Goal: Check status: Check status

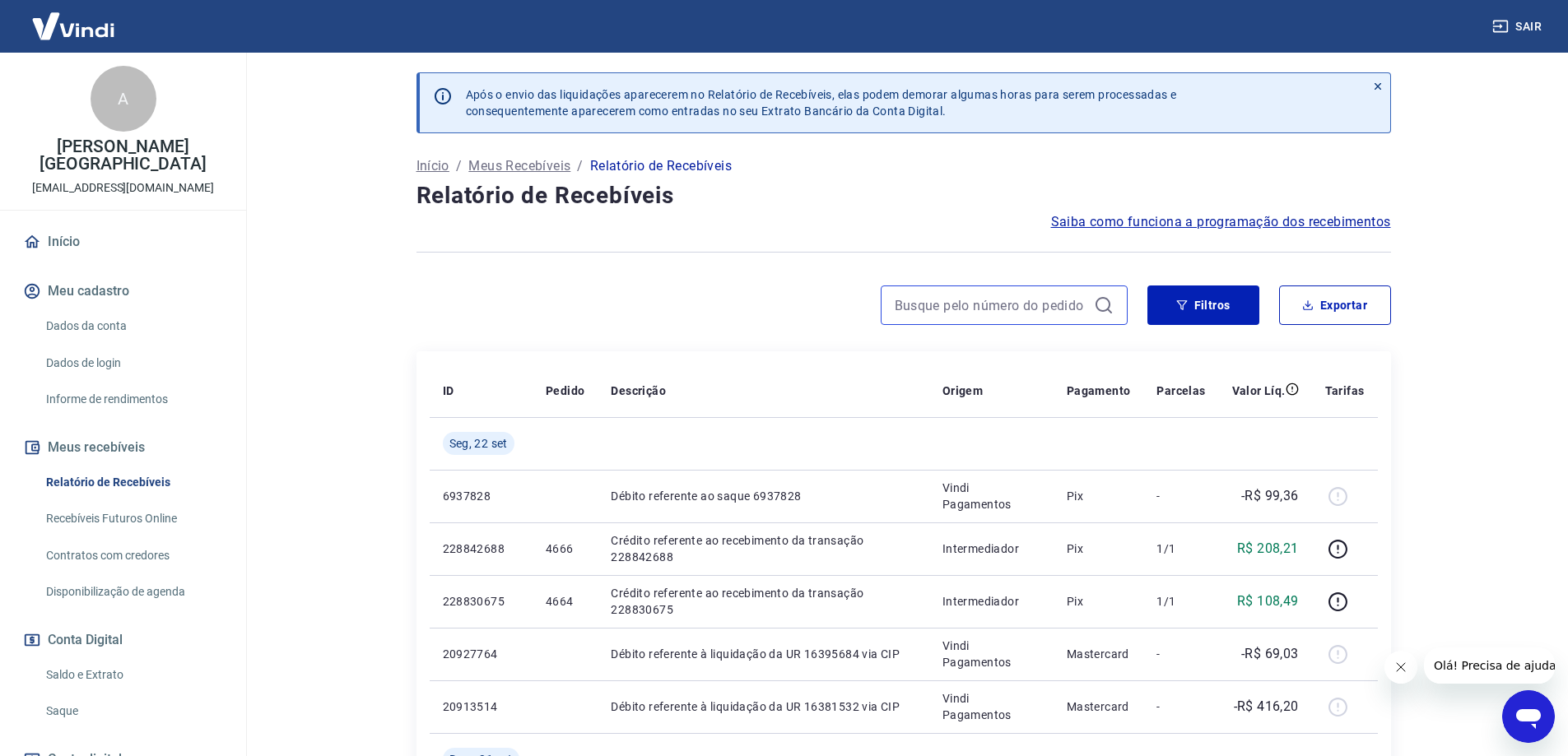
click at [934, 299] on input at bounding box center [991, 305] width 193 height 25
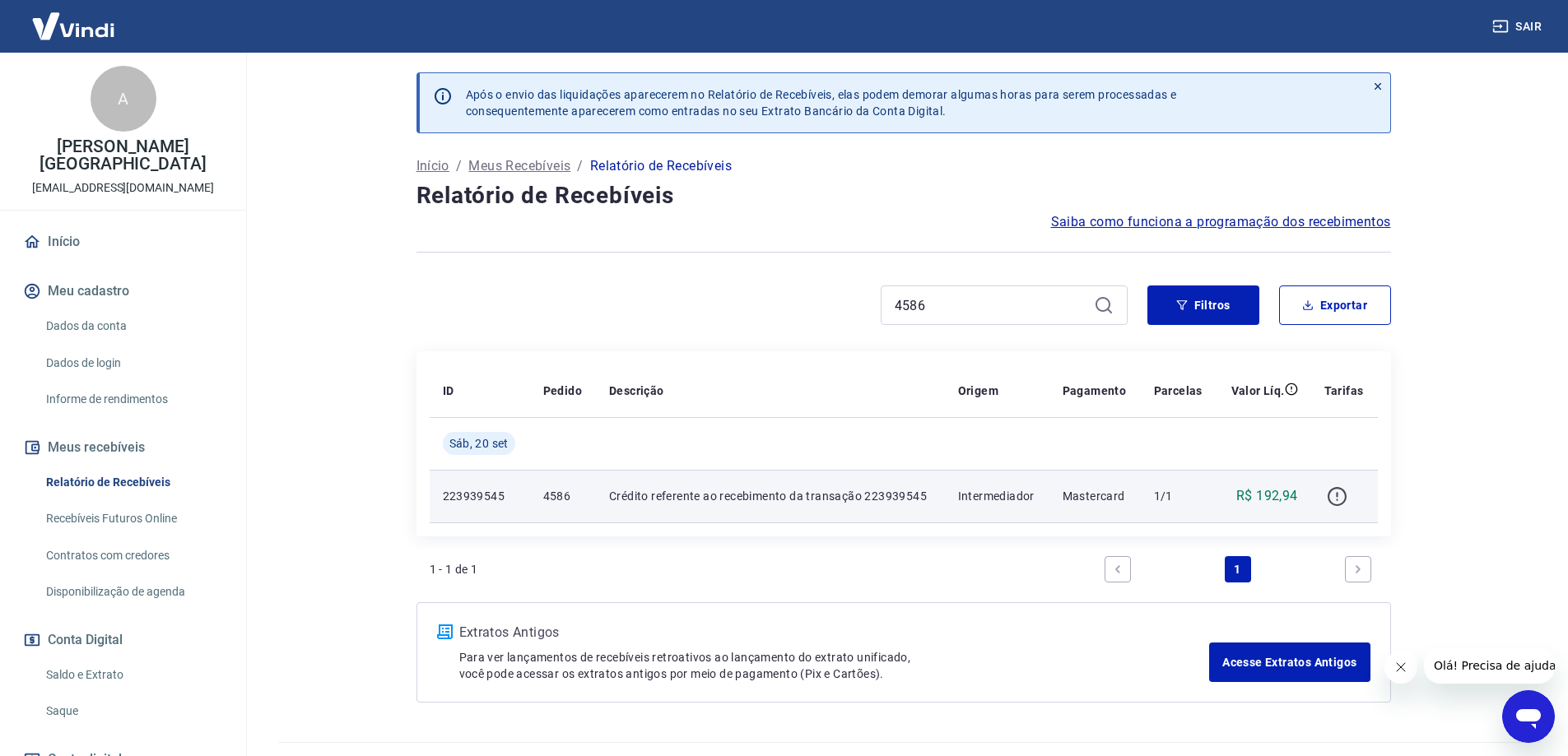
click at [1339, 499] on icon "button" at bounding box center [1337, 497] width 21 height 21
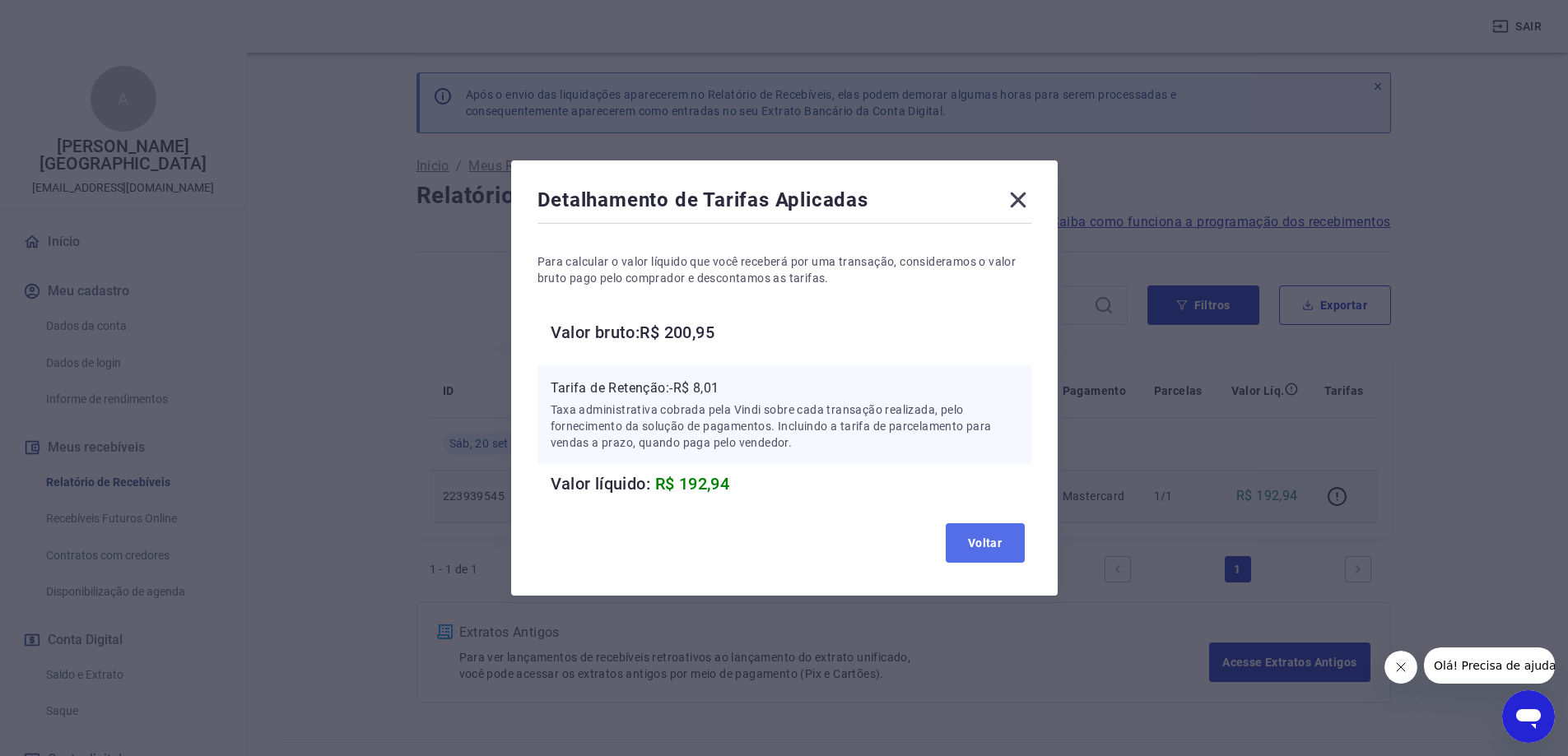
click at [999, 542] on button "Voltar" at bounding box center [985, 543] width 79 height 40
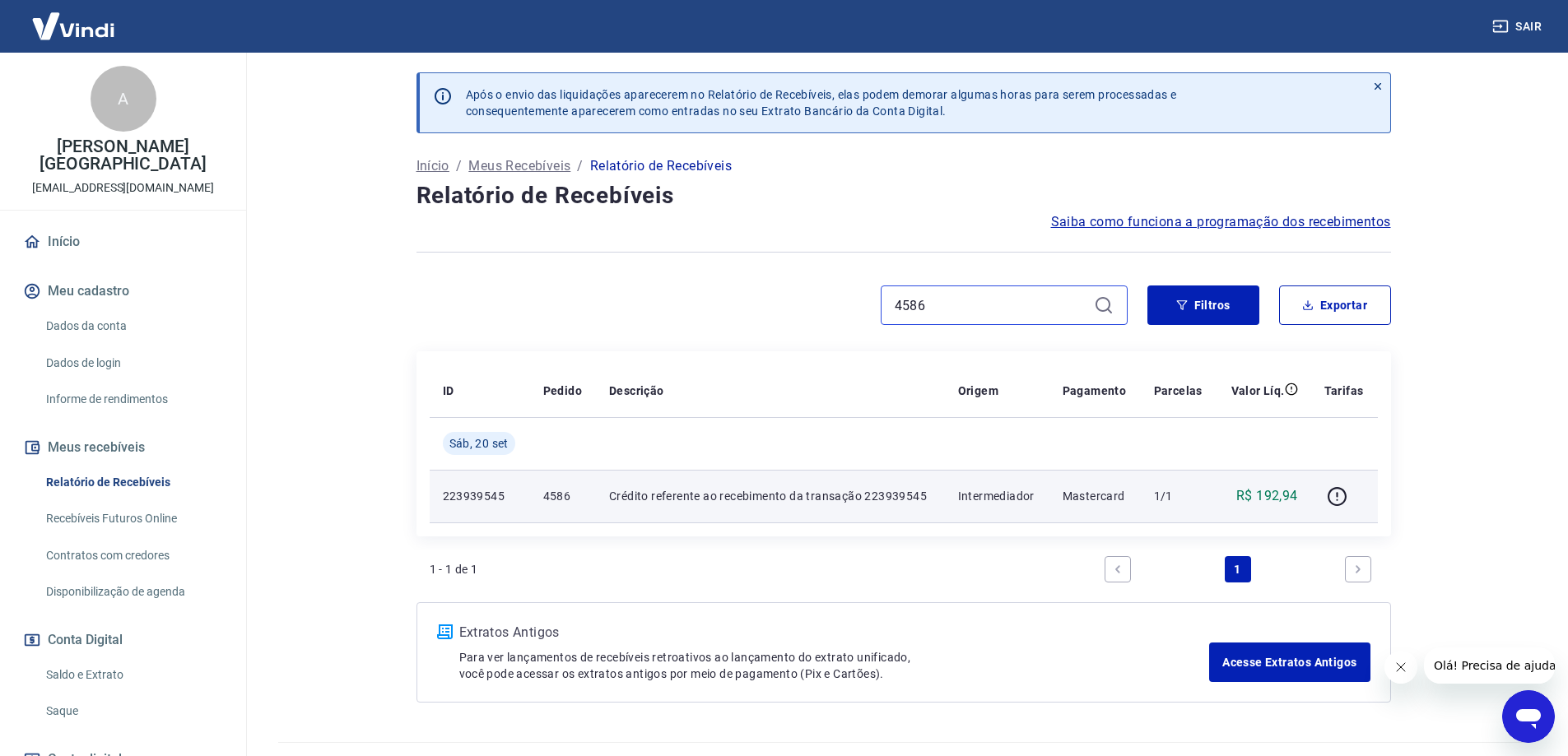
drag, startPoint x: 978, startPoint y: 304, endPoint x: 769, endPoint y: 337, distance: 211.6
click at [769, 337] on div "4586 Filtros Exportar" at bounding box center [903, 312] width 974 height 52
click at [1332, 493] on icon "button" at bounding box center [1337, 497] width 21 height 21
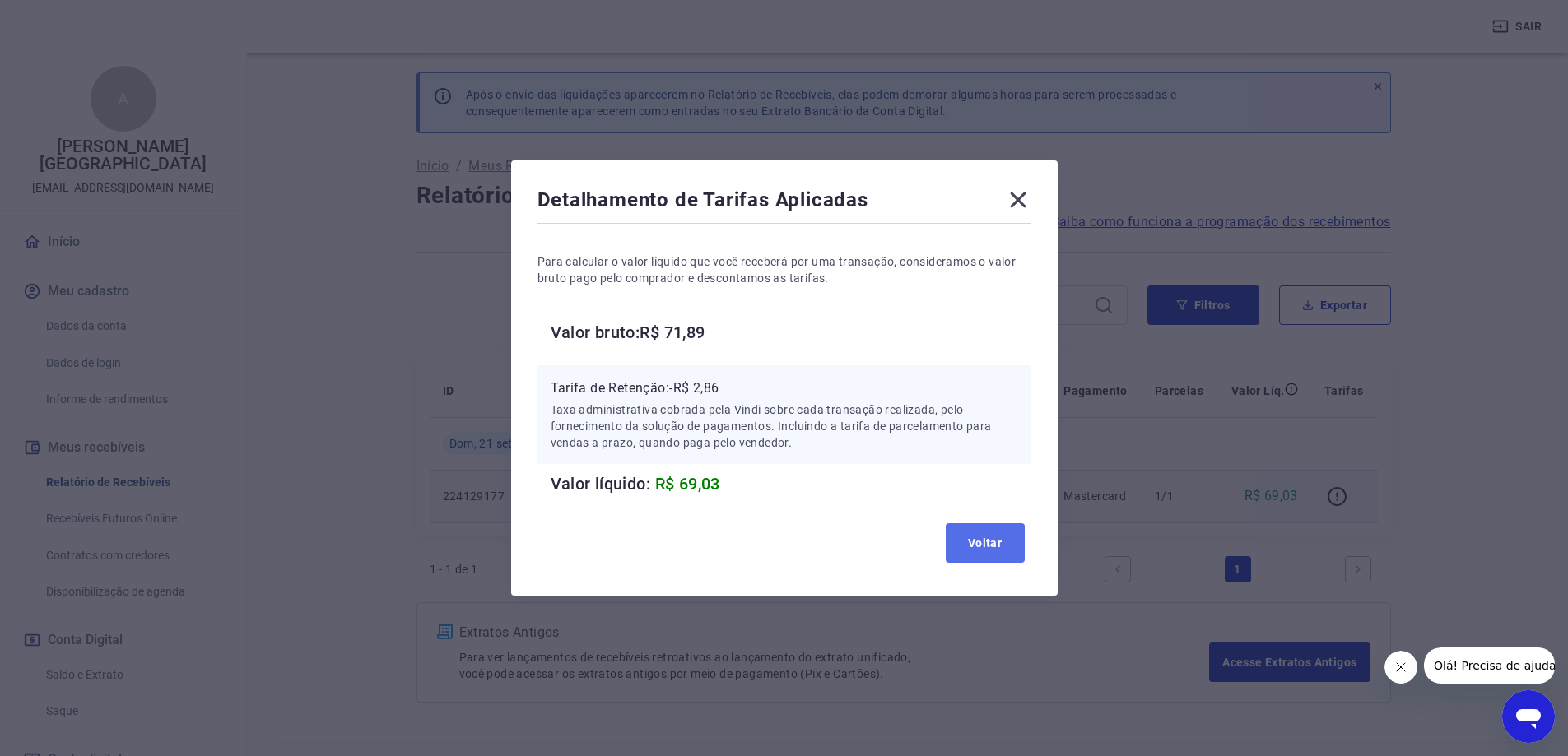
click at [1006, 548] on button "Voltar" at bounding box center [985, 543] width 79 height 40
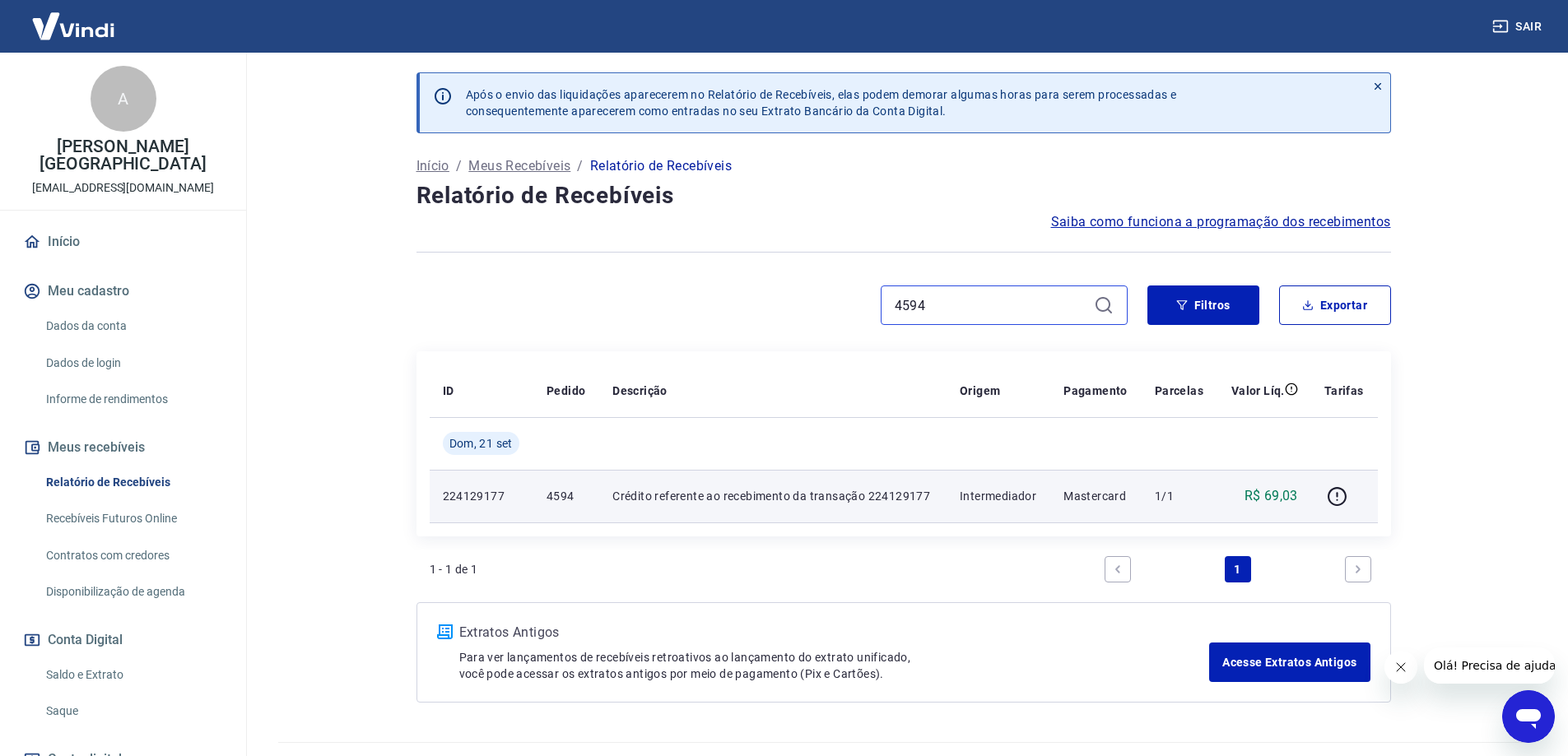
drag, startPoint x: 953, startPoint y: 294, endPoint x: 832, endPoint y: 327, distance: 125.4
click at [832, 327] on div "4594 Filtros Exportar" at bounding box center [903, 312] width 974 height 52
click at [1340, 499] on icon "button" at bounding box center [1337, 497] width 21 height 21
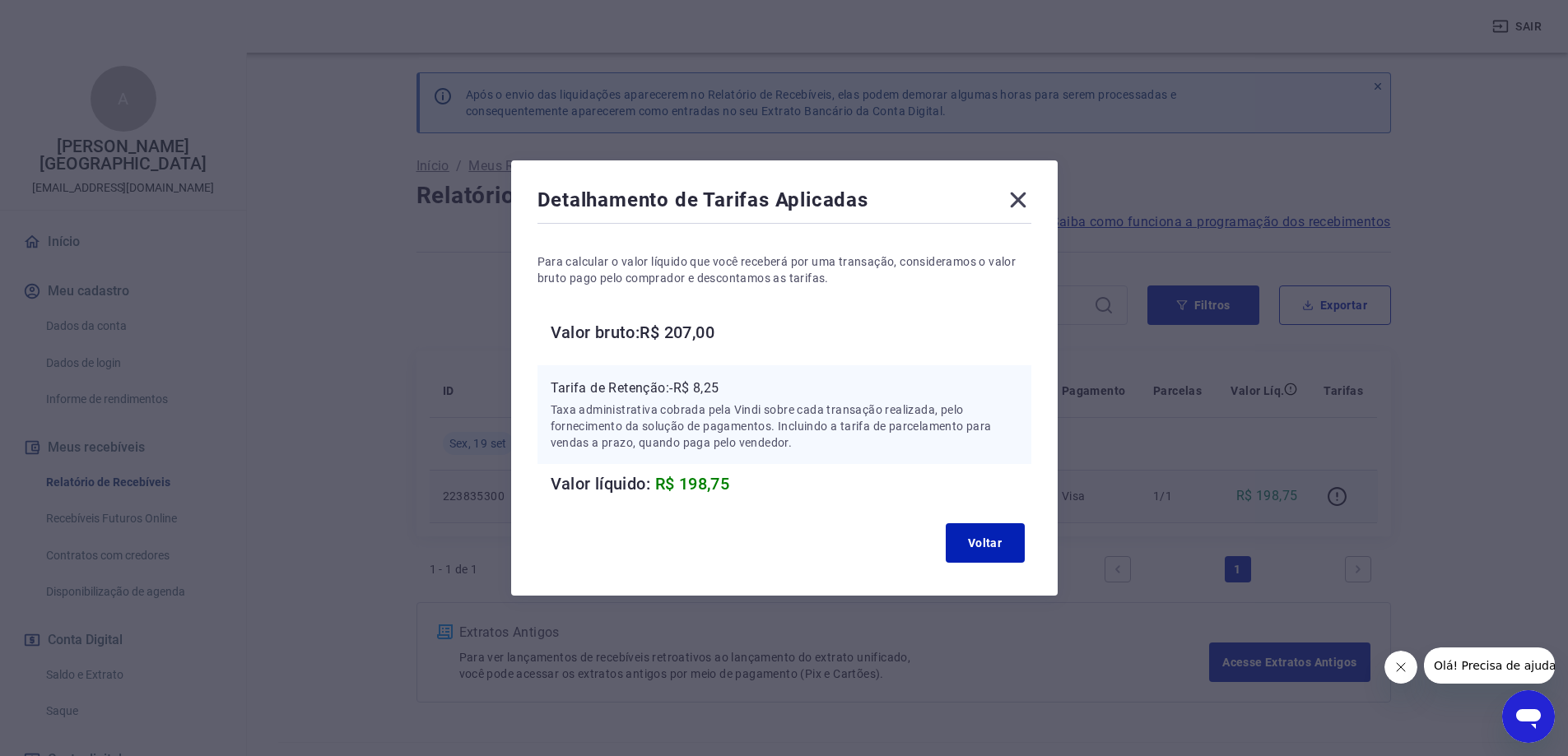
click at [1021, 197] on icon at bounding box center [1017, 200] width 15 height 15
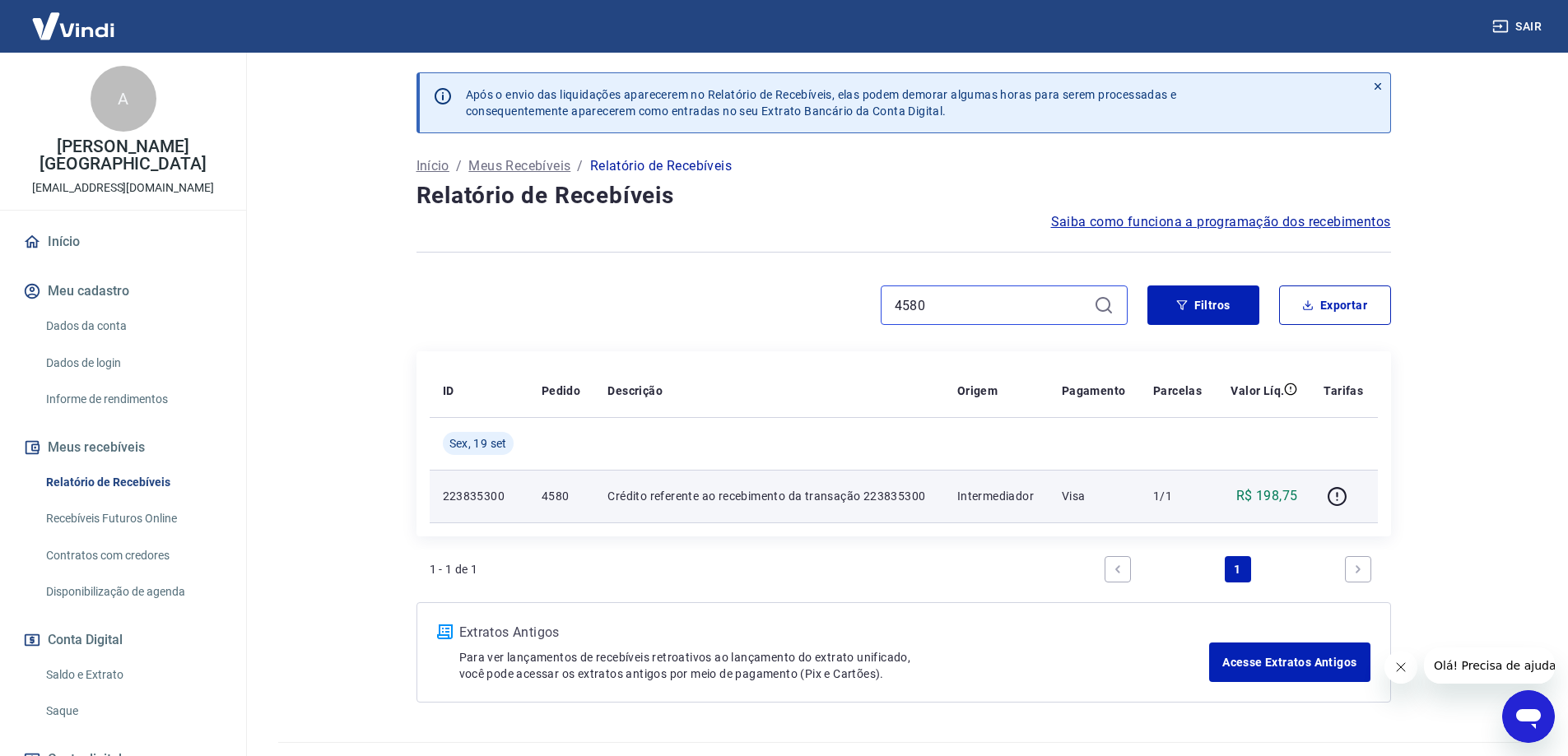
drag, startPoint x: 965, startPoint y: 312, endPoint x: 803, endPoint y: 316, distance: 162.0
click at [803, 316] on div "4580" at bounding box center [771, 306] width 711 height 40
click at [1339, 496] on icon "button" at bounding box center [1337, 497] width 21 height 21
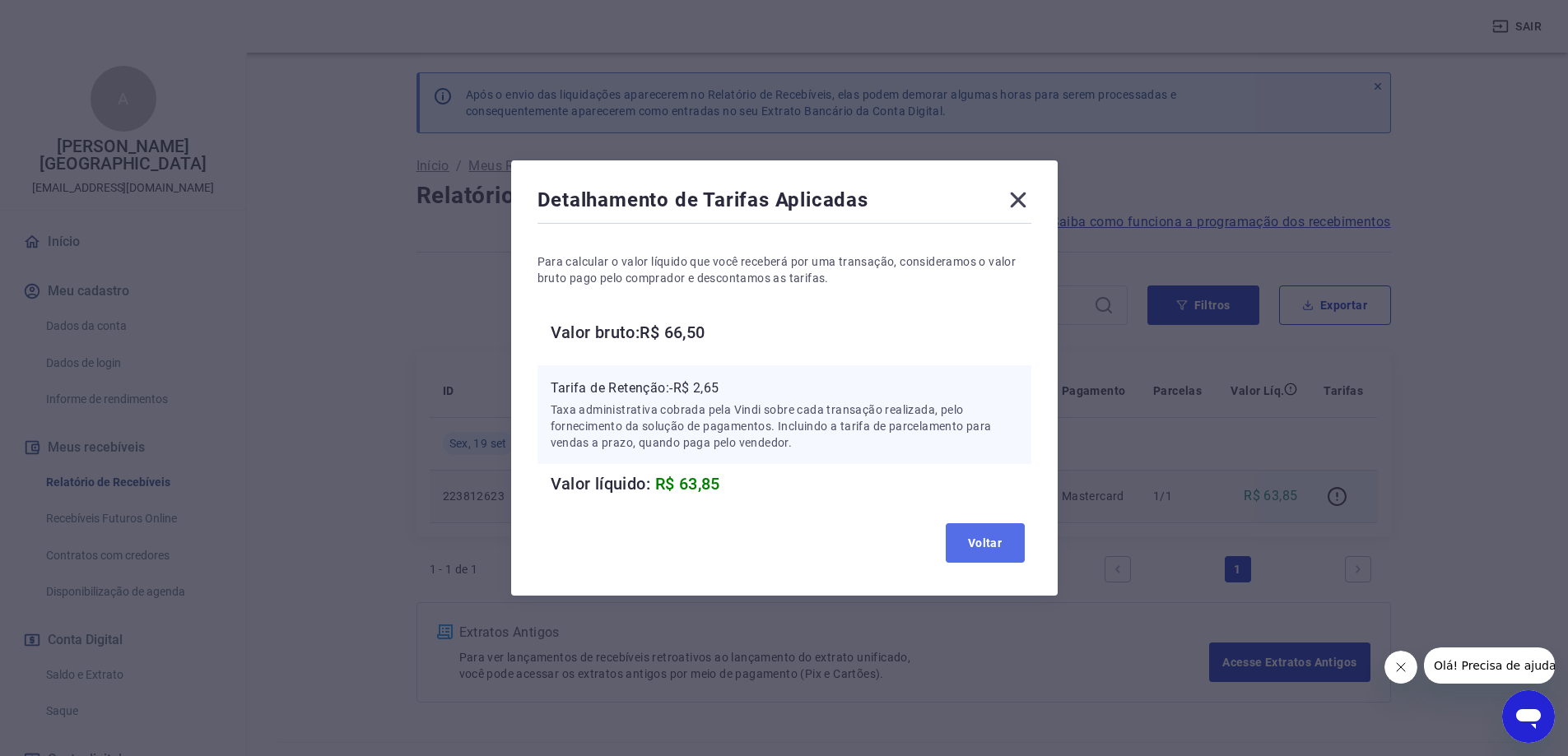
click at [988, 546] on button "Voltar" at bounding box center [985, 543] width 79 height 40
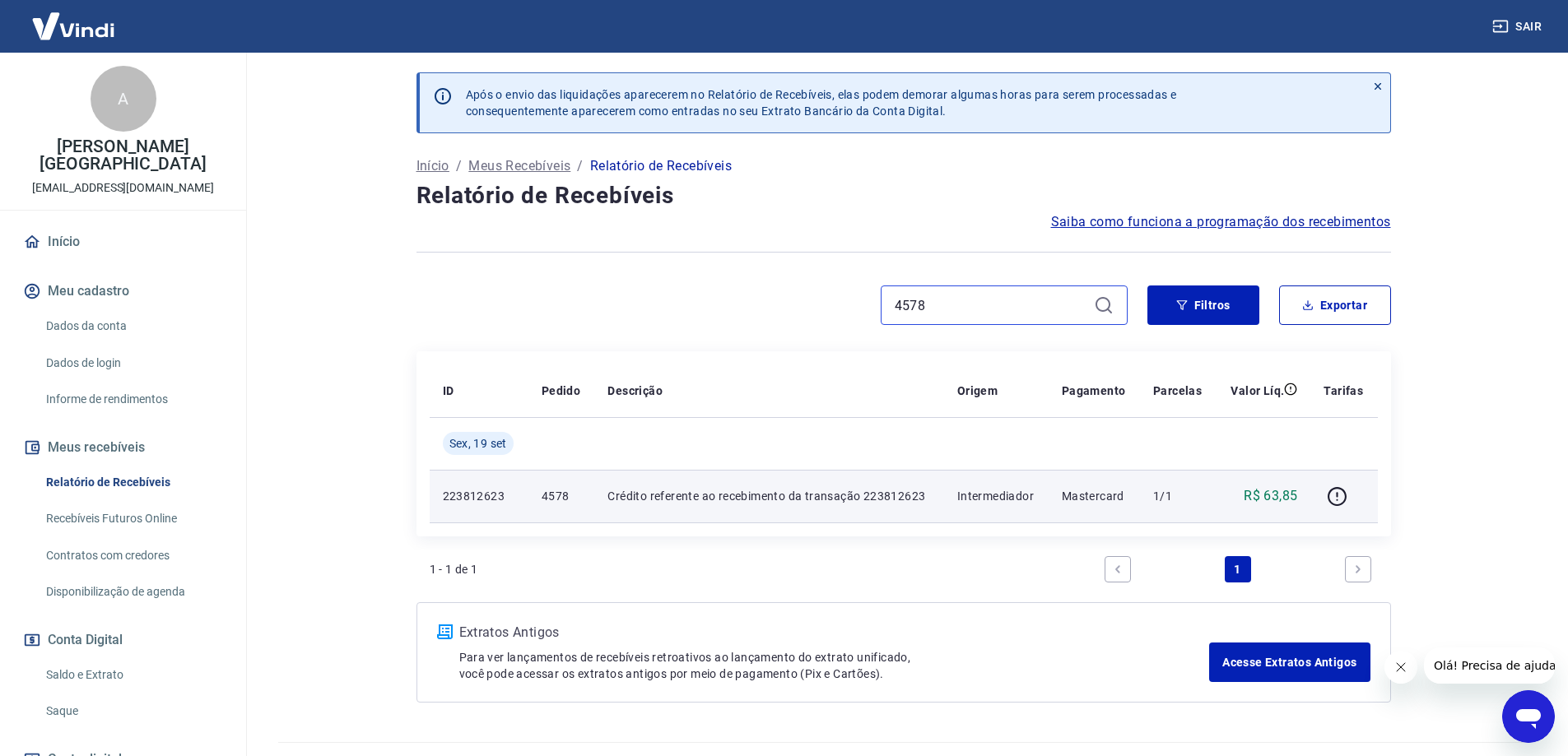
drag, startPoint x: 964, startPoint y: 300, endPoint x: 846, endPoint y: 317, distance: 119.2
click at [846, 317] on div "4578" at bounding box center [771, 306] width 711 height 40
click at [1336, 505] on icon "button" at bounding box center [1337, 497] width 19 height 19
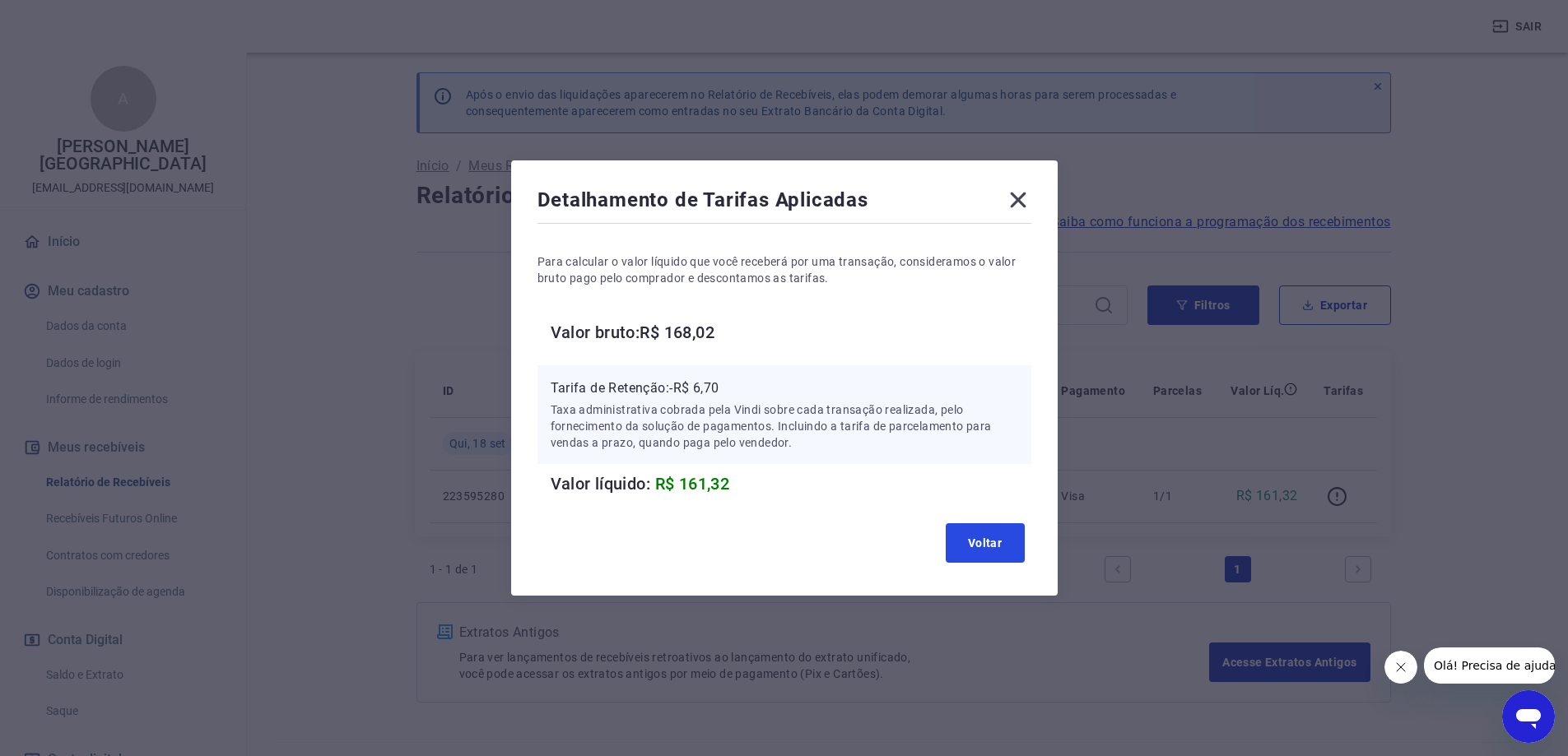
drag, startPoint x: 983, startPoint y: 544, endPoint x: 992, endPoint y: 540, distance: 9.8
click at [983, 544] on button "Voltar" at bounding box center [985, 543] width 79 height 40
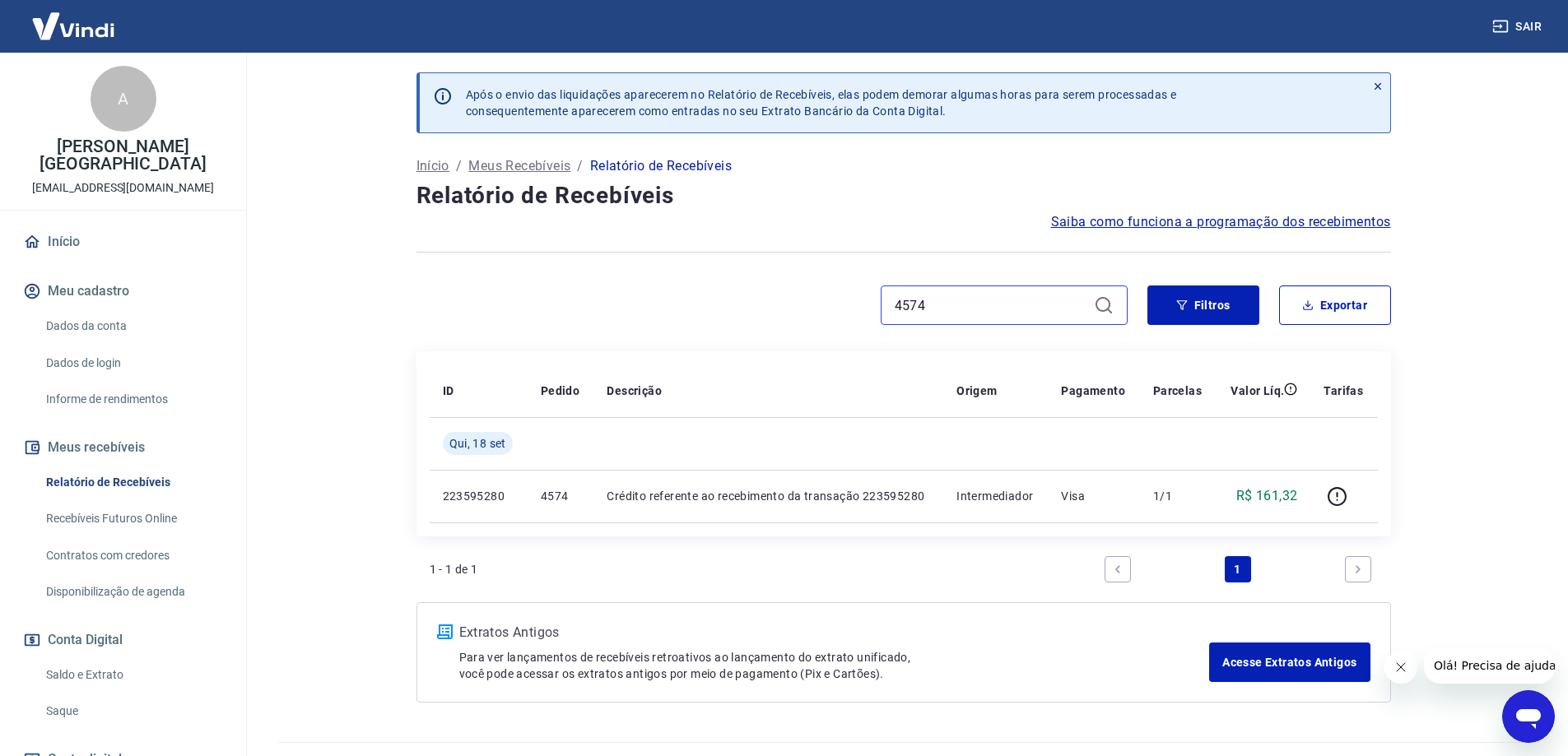
drag, startPoint x: 943, startPoint y: 306, endPoint x: 833, endPoint y: 312, distance: 110.2
click at [833, 312] on div "4574" at bounding box center [771, 306] width 711 height 40
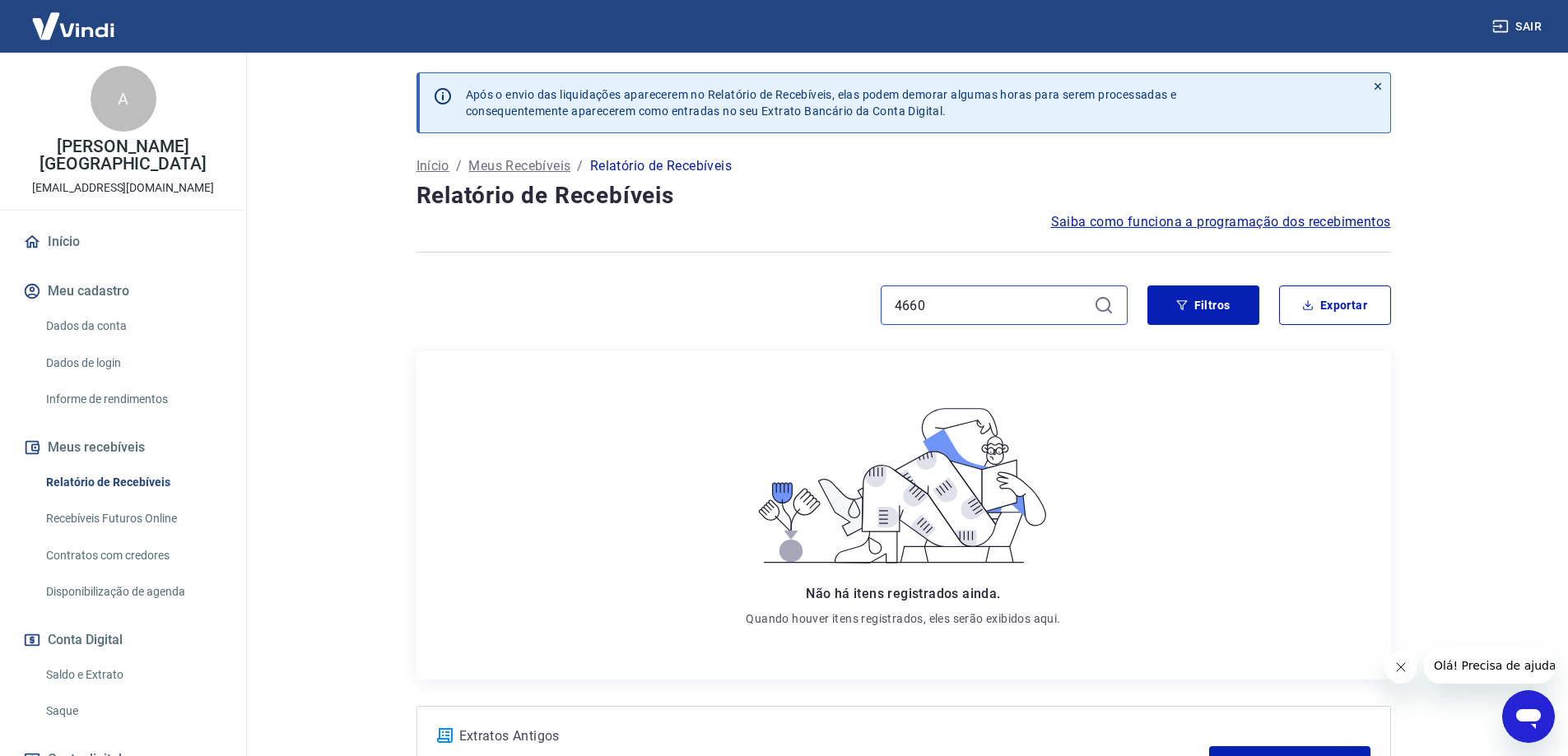
drag, startPoint x: 926, startPoint y: 310, endPoint x: 826, endPoint y: 317, distance: 100.2
click at [826, 317] on div "4660" at bounding box center [771, 306] width 711 height 40
type input "4584"
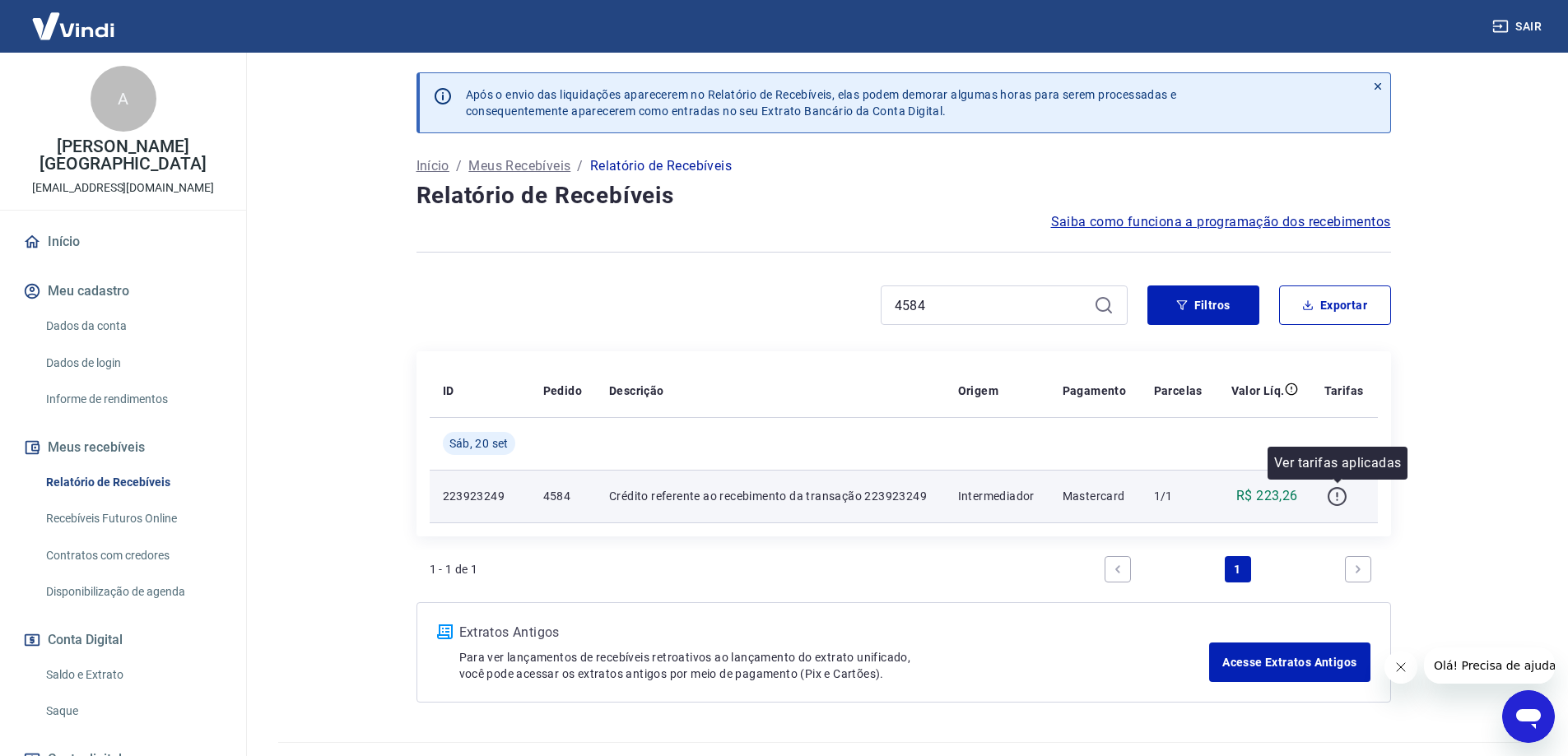
click at [1332, 498] on icon "button" at bounding box center [1337, 497] width 21 height 21
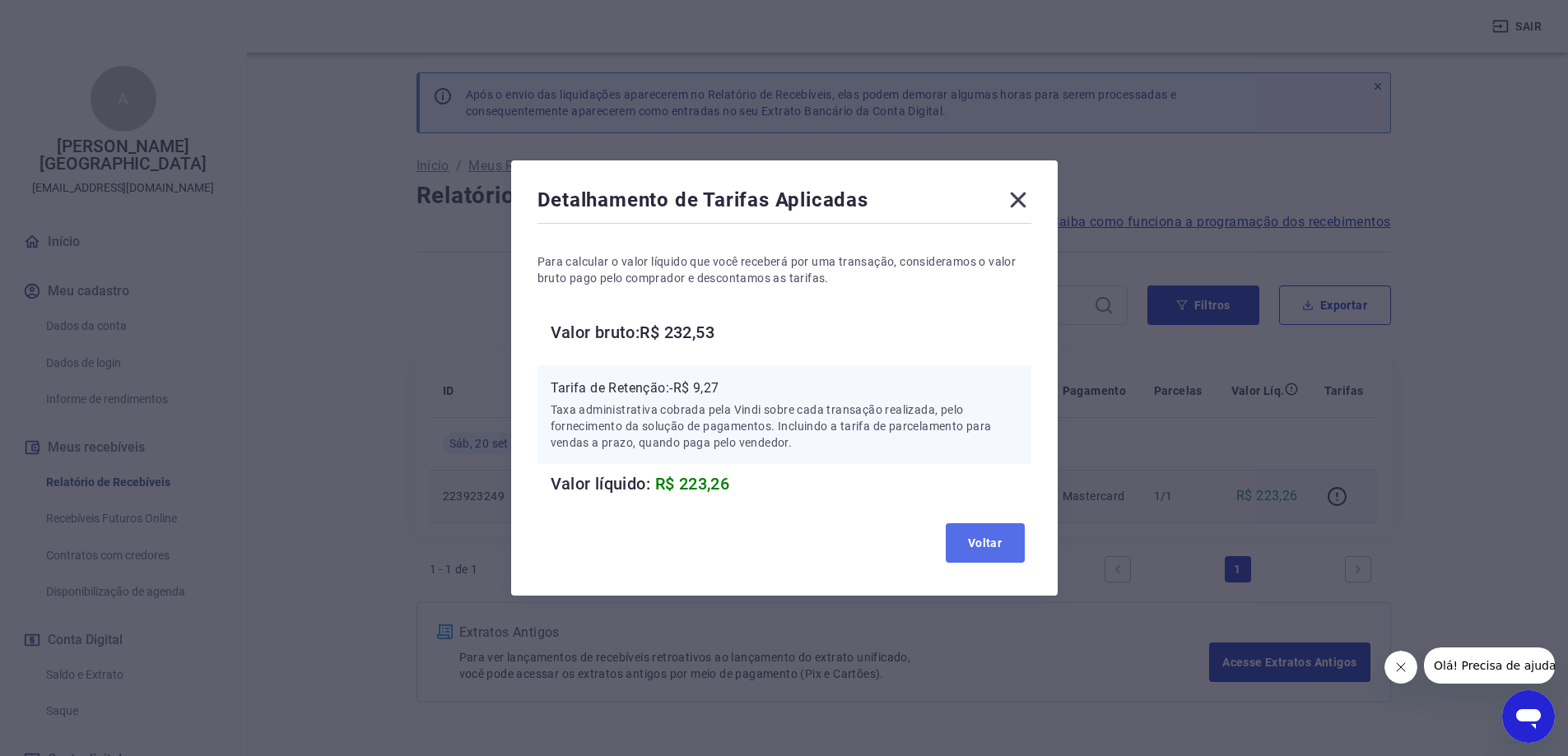
click at [982, 539] on button "Voltar" at bounding box center [985, 543] width 79 height 40
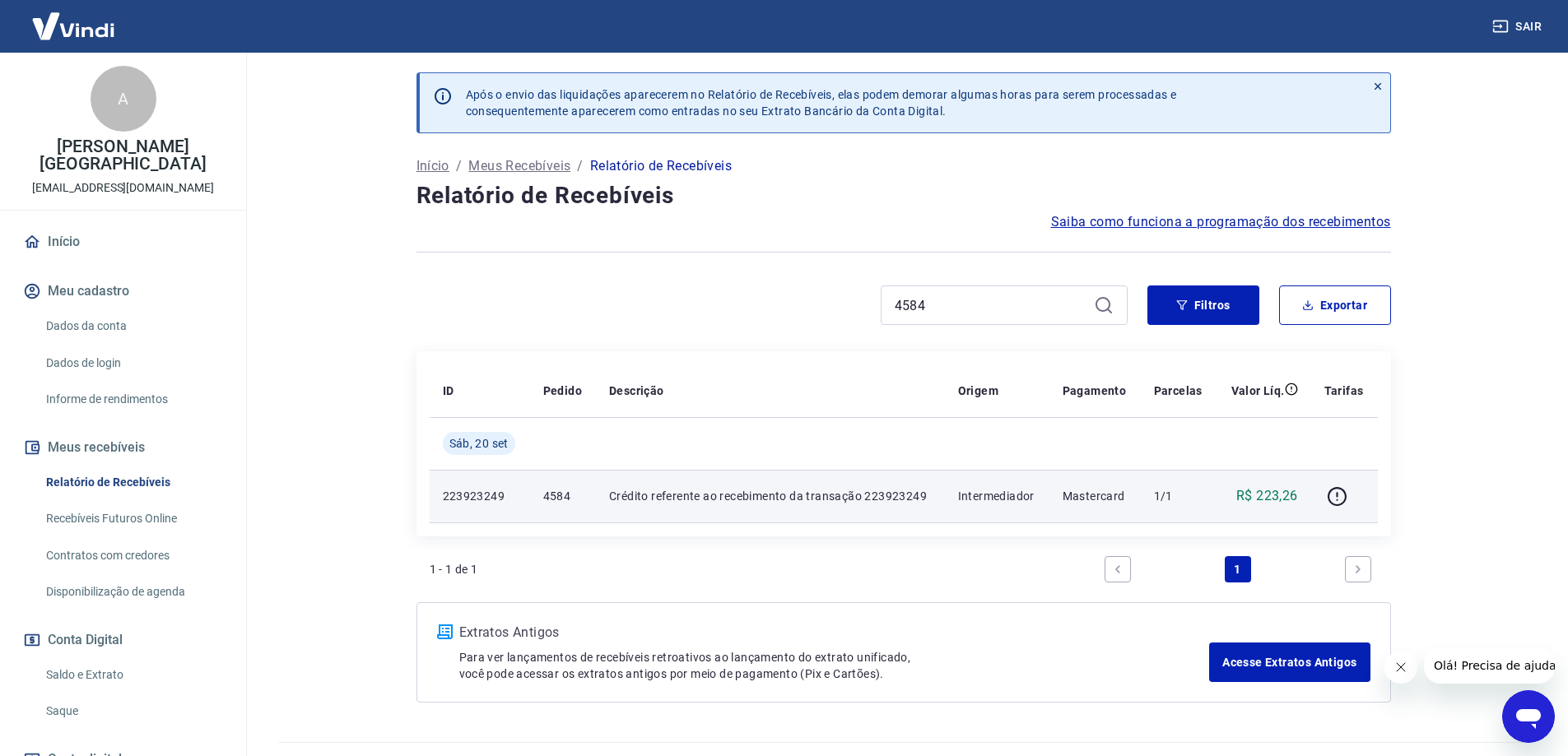
scroll to position [37, 0]
